Goal: Task Accomplishment & Management: Use online tool/utility

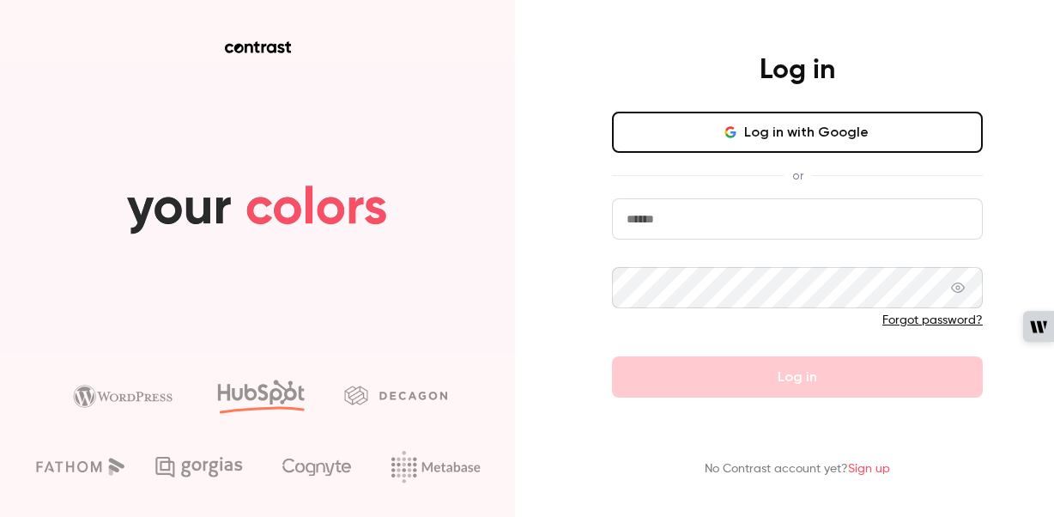
click at [729, 140] on button "Log in with Google" at bounding box center [797, 132] width 371 height 41
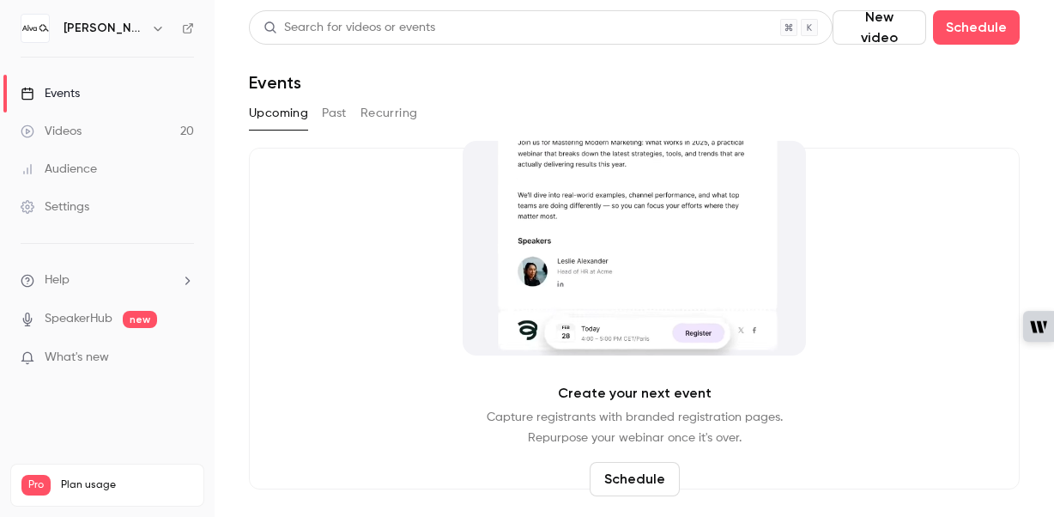
click at [879, 31] on button "New video" at bounding box center [880, 27] width 94 height 34
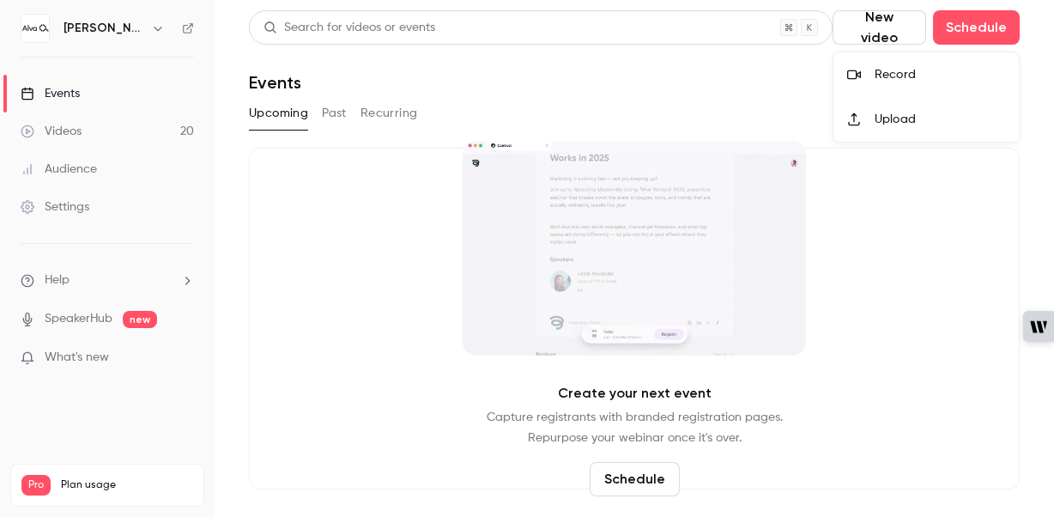
click at [889, 69] on div "Record" at bounding box center [940, 74] width 131 height 17
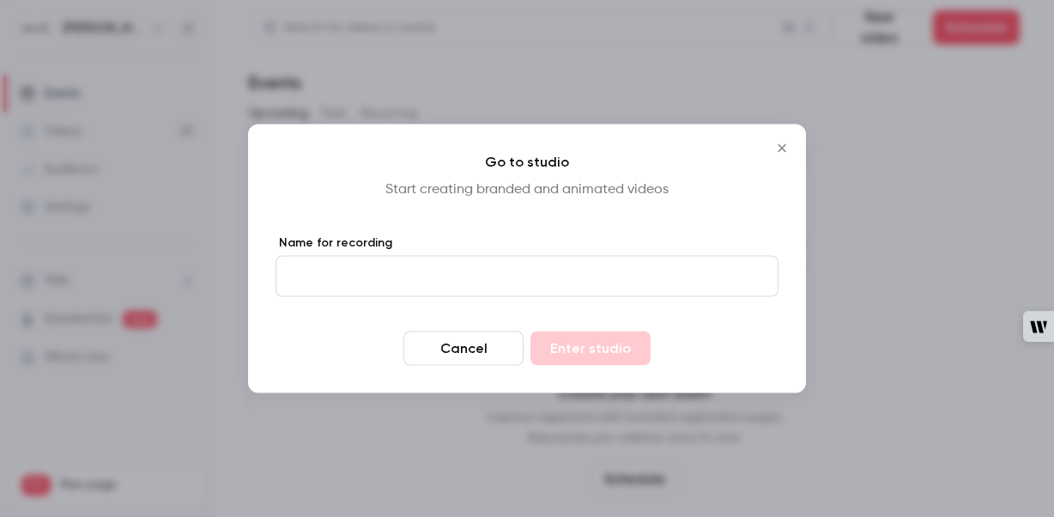
click at [403, 256] on input "Name for recording" at bounding box center [527, 276] width 503 height 41
type input "****"
click at [533, 327] on form "Name for recording **** Cancel Enter studio" at bounding box center [527, 299] width 503 height 131
click at [550, 342] on button "Enter studio" at bounding box center [591, 348] width 120 height 34
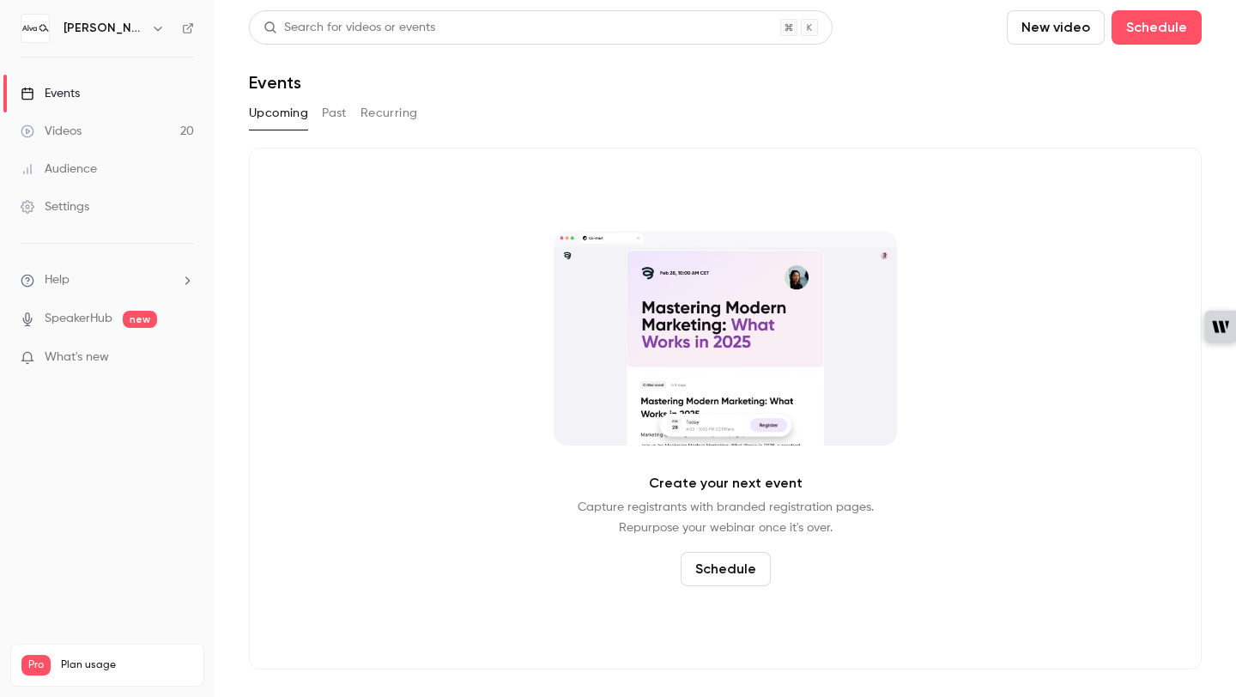
click at [80, 223] on link "Settings" at bounding box center [107, 207] width 215 height 38
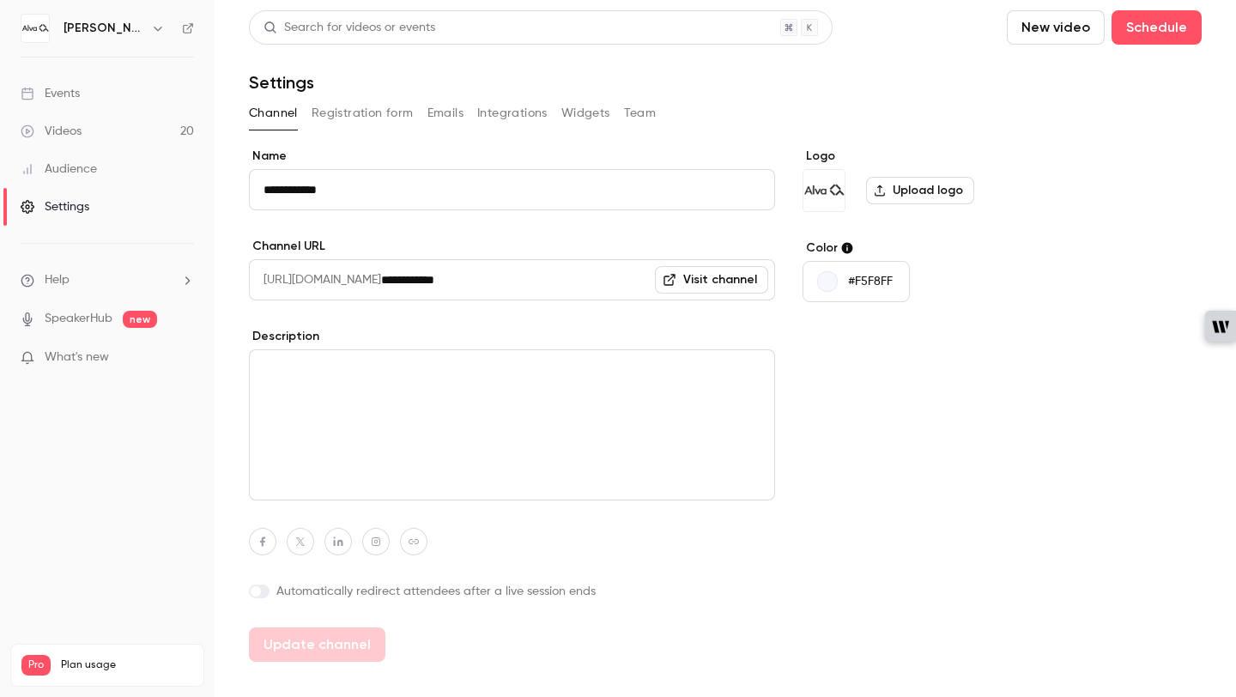
click at [1010, 384] on div "Logo Upload logo Color #F5F8FF" at bounding box center [935, 405] width 264 height 514
drag, startPoint x: 44, startPoint y: 518, endPoint x: 44, endPoint y: 482, distance: 36.1
click at [44, 516] on nav "[PERSON_NAME] Academy Events Videos 20 Audience Settings Help SpeakerHub new Wh…" at bounding box center [107, 348] width 215 height 697
click at [112, 25] on h6 "[PERSON_NAME][GEOGRAPHIC_DATA]" at bounding box center [104, 28] width 81 height 17
click at [1054, 138] on div "**********" at bounding box center [725, 363] width 953 height 707
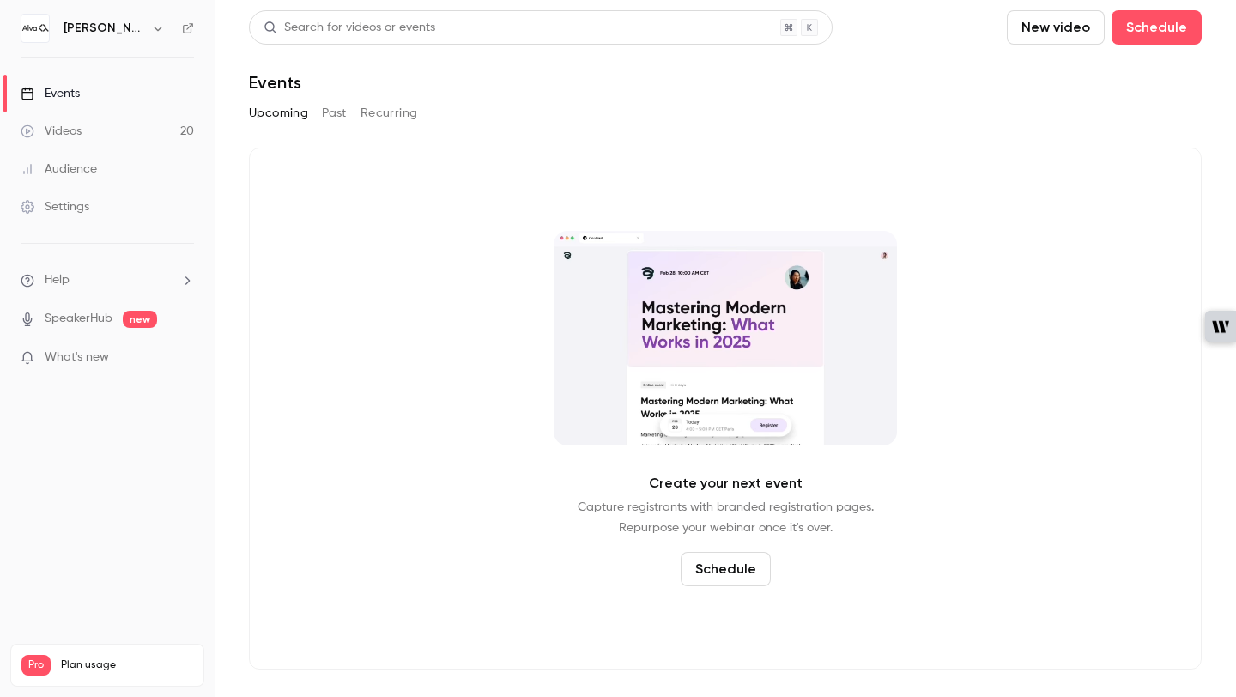
click at [143, 27] on div "[PERSON_NAME][GEOGRAPHIC_DATA]" at bounding box center [116, 28] width 105 height 21
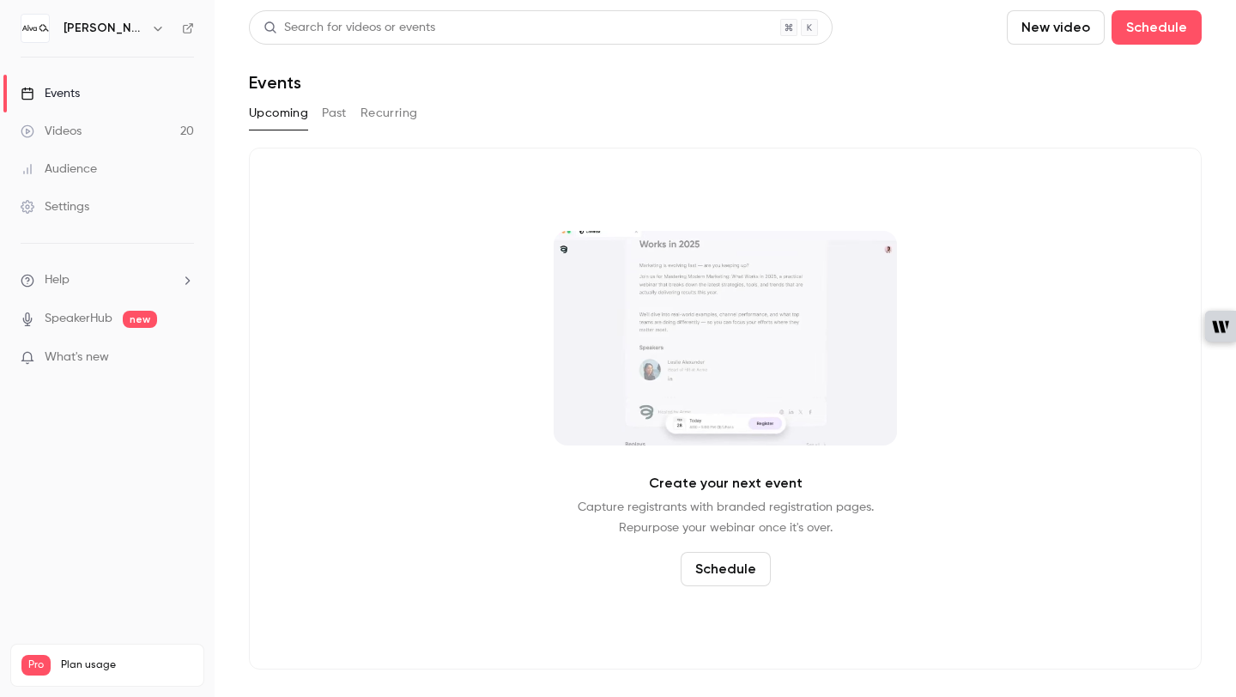
click at [161, 27] on icon "button" at bounding box center [158, 29] width 8 height 4
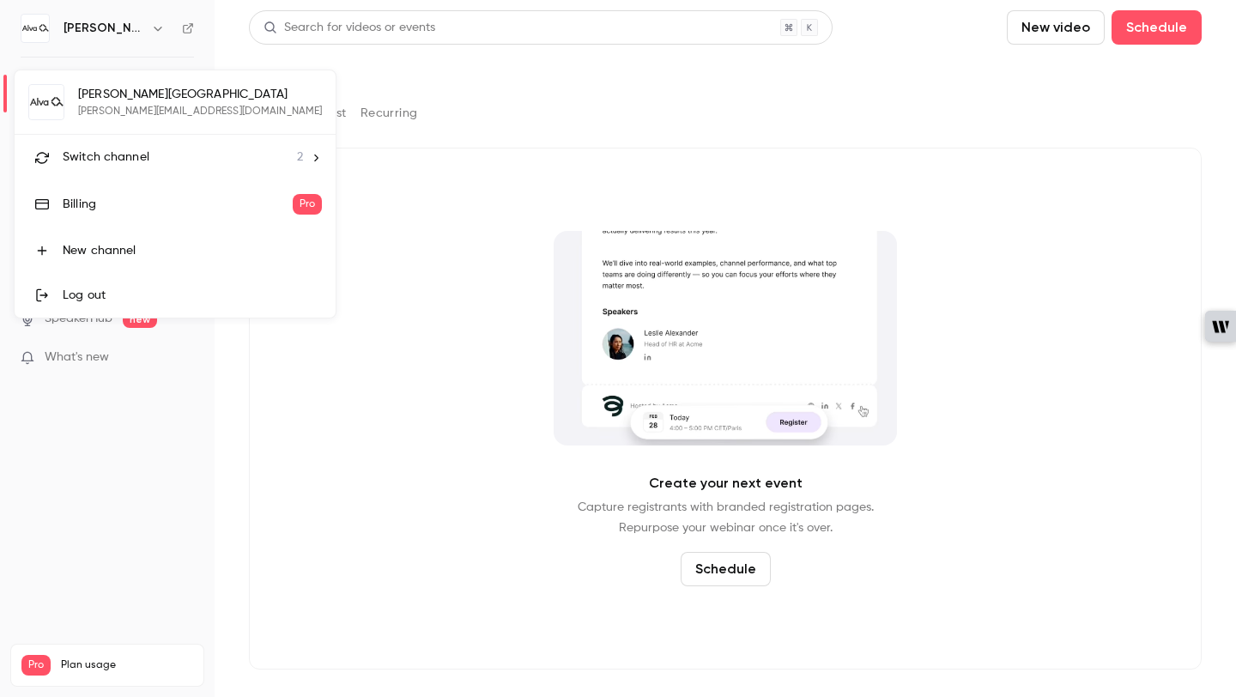
click at [103, 159] on span "Switch channel" at bounding box center [106, 158] width 87 height 18
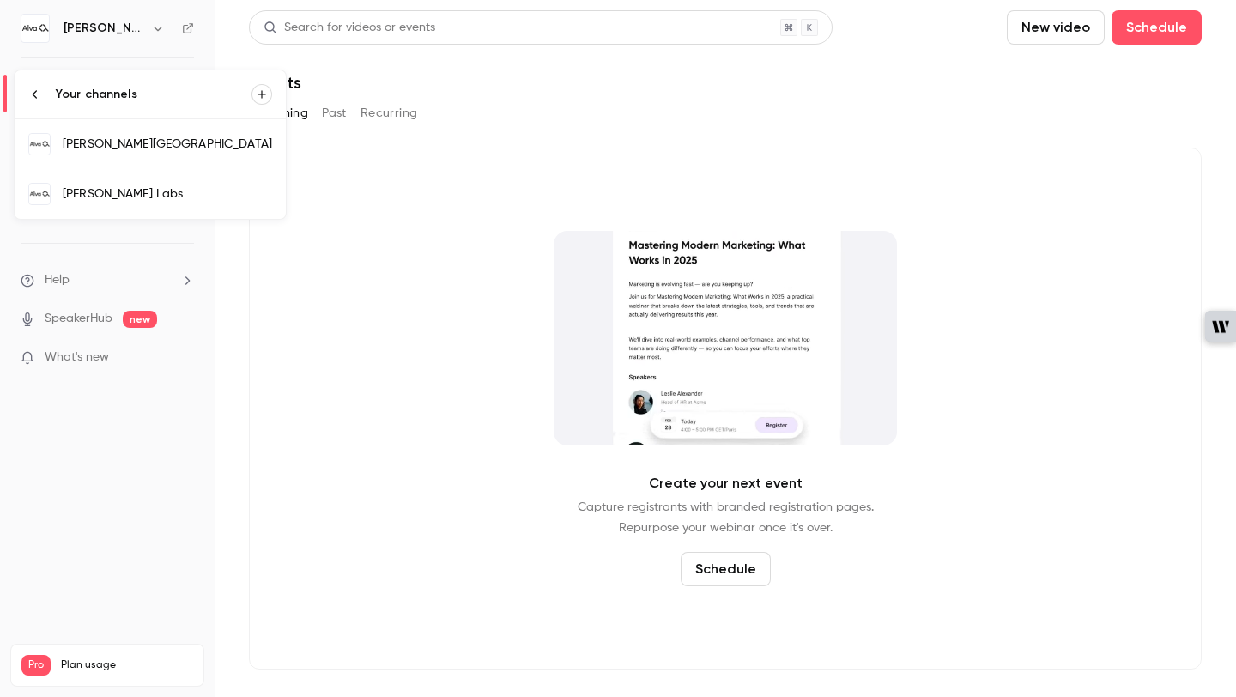
click at [38, 101] on li "Your channels" at bounding box center [150, 94] width 271 height 48
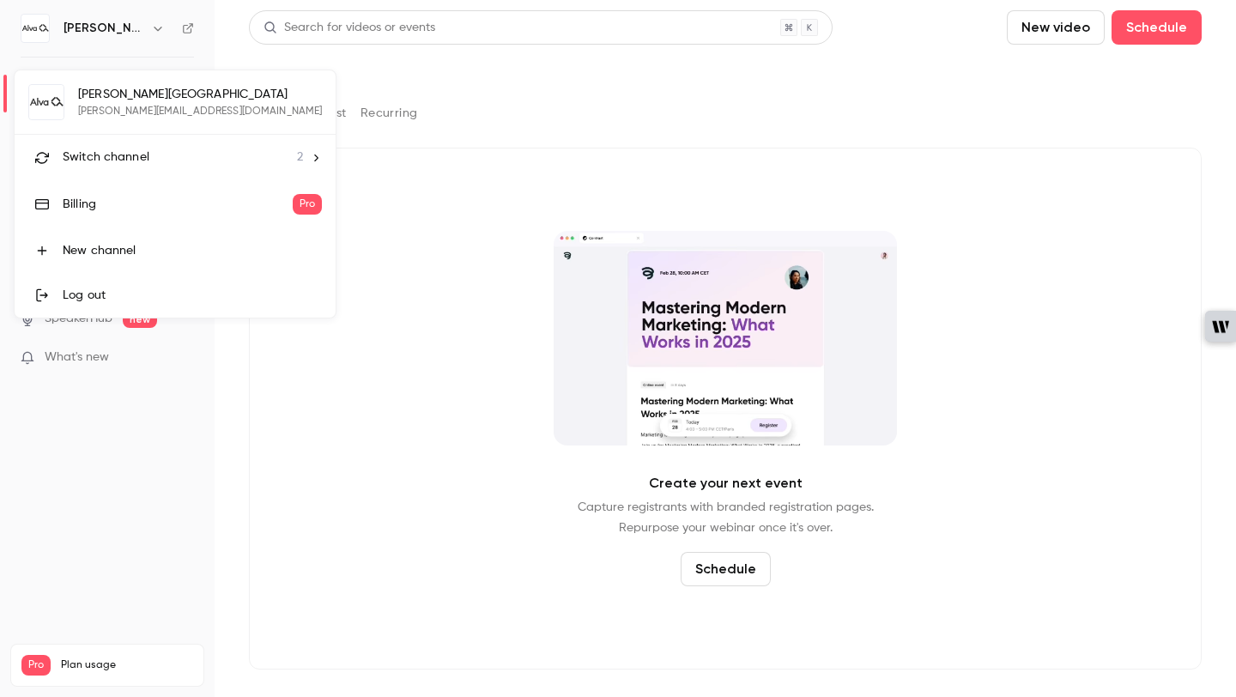
click at [132, 106] on div "[PERSON_NAME] Academy [EMAIL_ADDRESS][PERSON_NAME][DOMAIN_NAME] Switch channel …" at bounding box center [175, 193] width 321 height 247
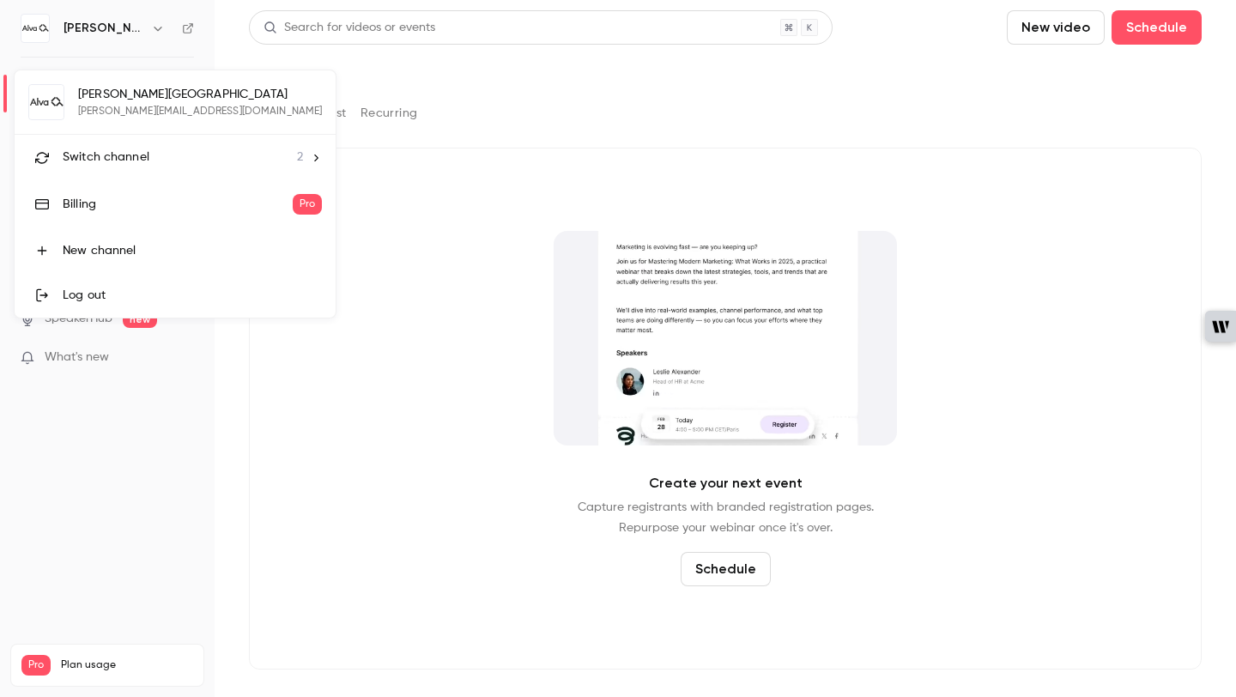
click at [39, 107] on div "[PERSON_NAME] Academy [EMAIL_ADDRESS][PERSON_NAME][DOMAIN_NAME] Switch channel …" at bounding box center [175, 193] width 321 height 247
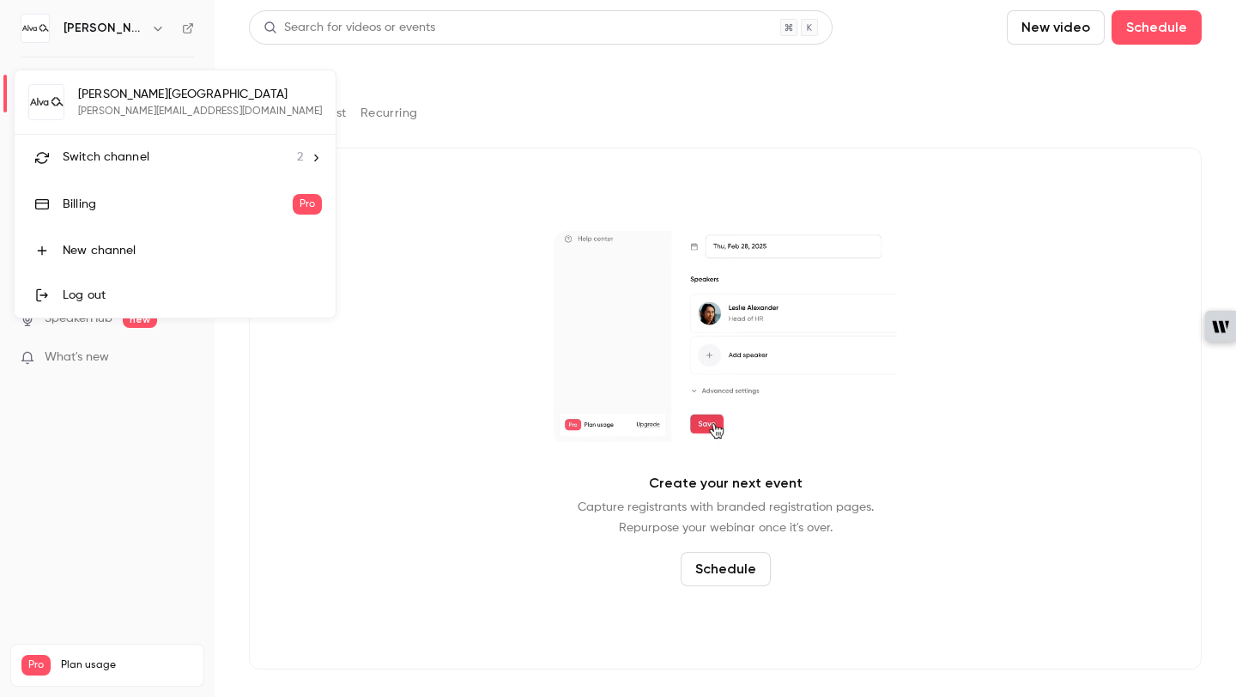
click at [114, 78] on div "[PERSON_NAME] Academy [EMAIL_ADDRESS][PERSON_NAME][DOMAIN_NAME] Switch channel …" at bounding box center [175, 193] width 321 height 247
click at [114, 97] on div "[PERSON_NAME] Academy [EMAIL_ADDRESS][PERSON_NAME][DOMAIN_NAME] Switch channel …" at bounding box center [175, 193] width 321 height 247
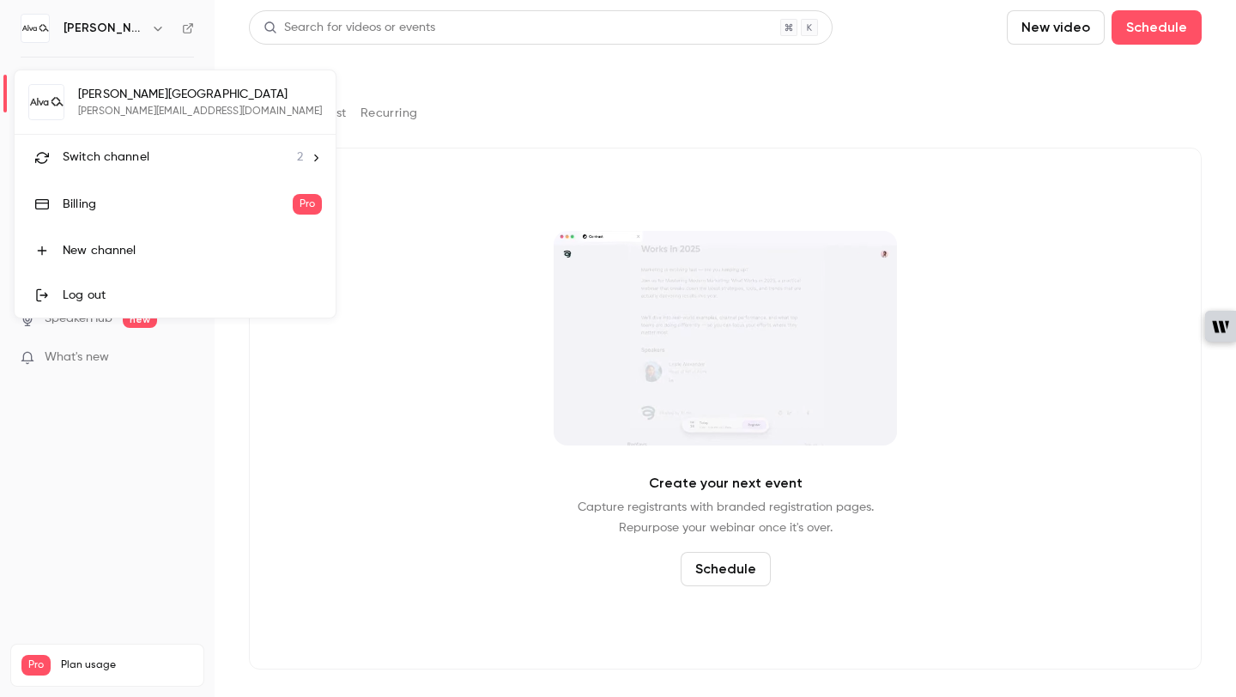
click at [114, 97] on div "[PERSON_NAME] Academy [EMAIL_ADDRESS][PERSON_NAME][DOMAIN_NAME] Switch channel …" at bounding box center [175, 193] width 321 height 247
click at [30, 44] on div at bounding box center [618, 348] width 1236 height 697
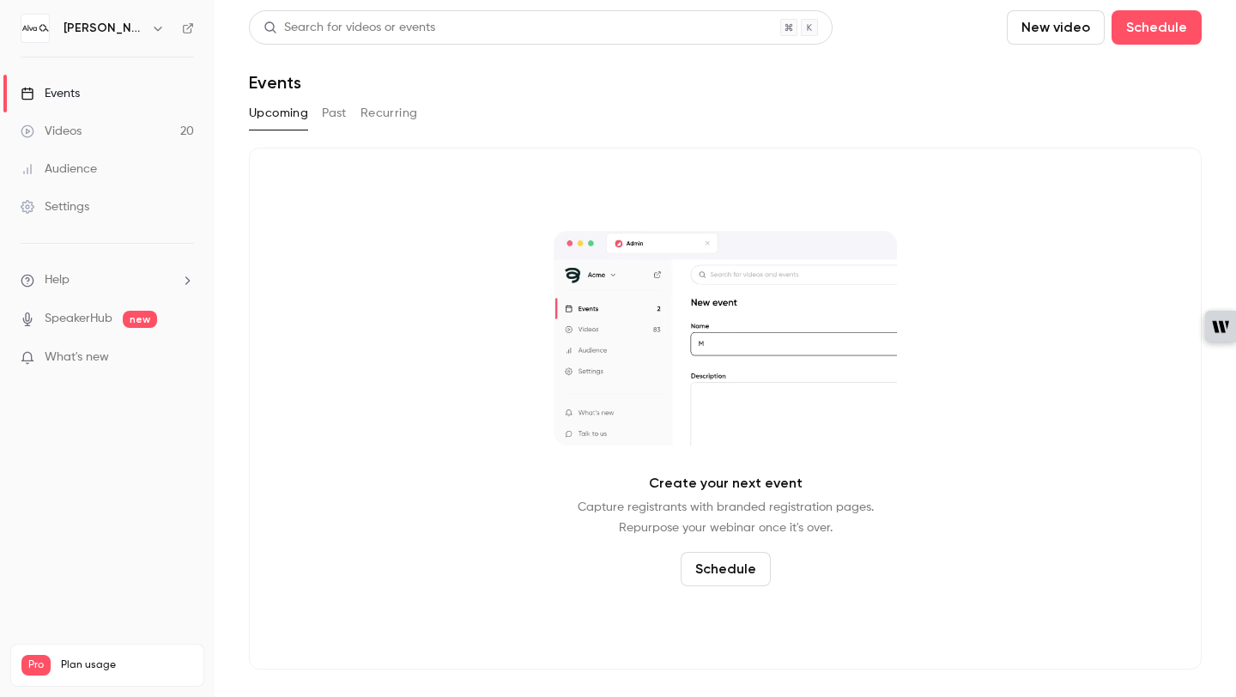
click at [114, 492] on nav "[PERSON_NAME] Academy Events Videos 20 Audience Settings Help SpeakerHub new Wh…" at bounding box center [107, 348] width 215 height 697
